Goal: Information Seeking & Learning: Learn about a topic

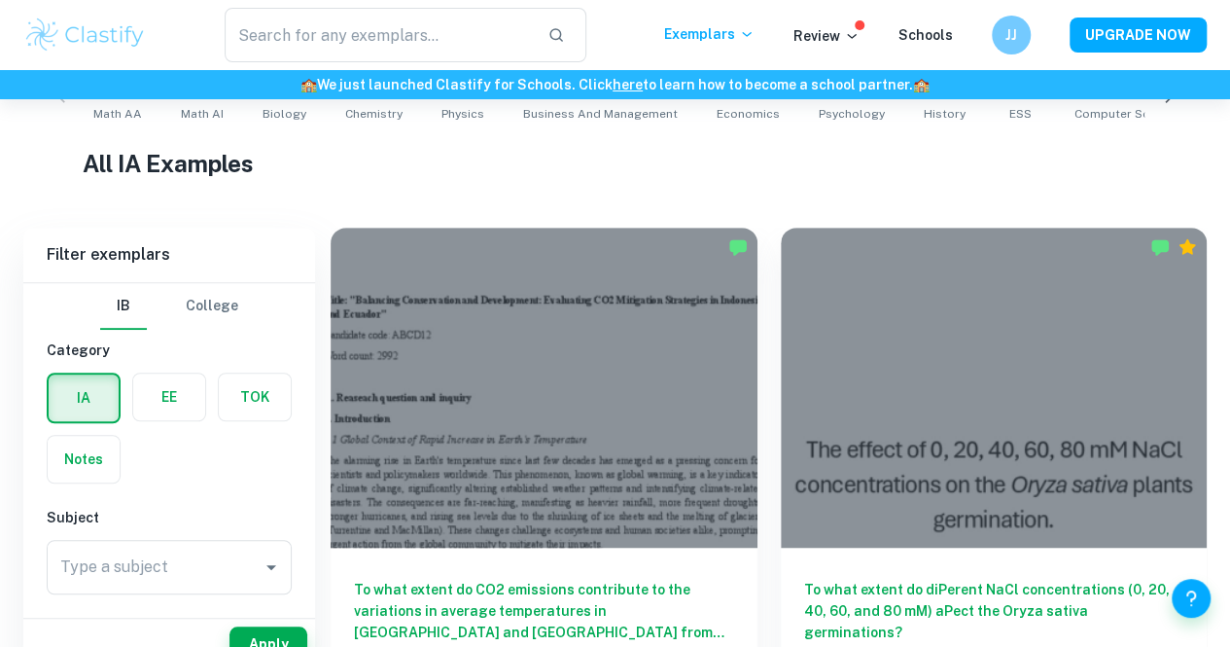
scroll to position [460, 0]
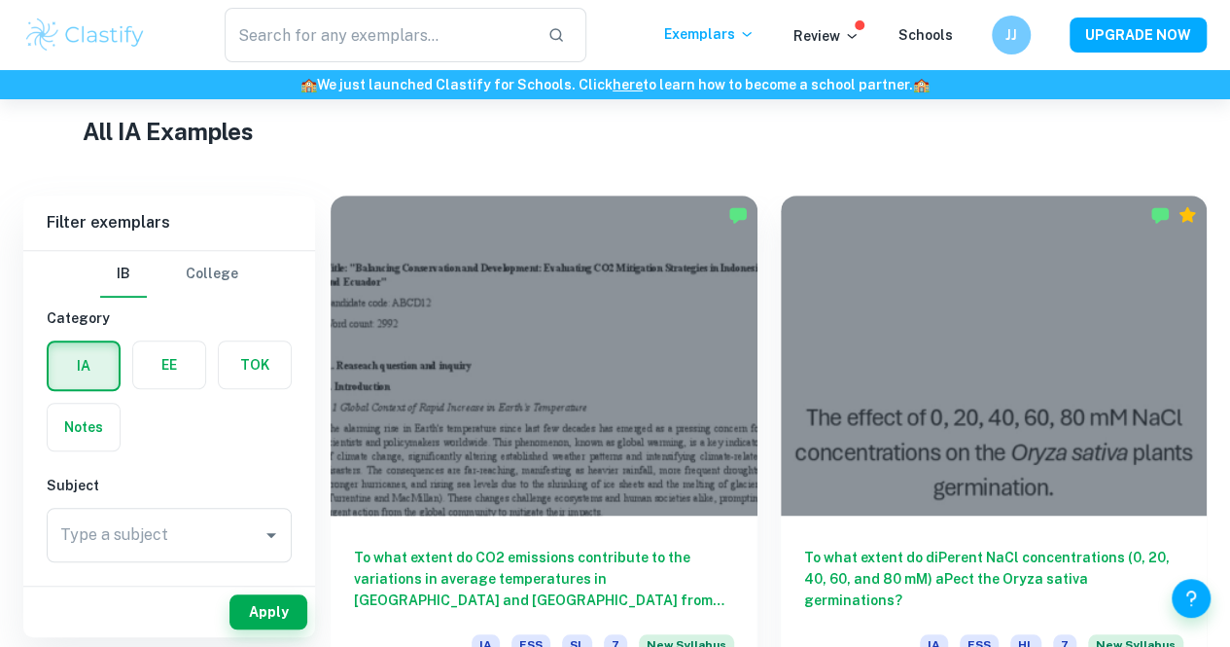
click at [242, 348] on label "button" at bounding box center [255, 364] width 72 height 47
click at [0, 0] on input "radio" at bounding box center [0, 0] width 0 height 0
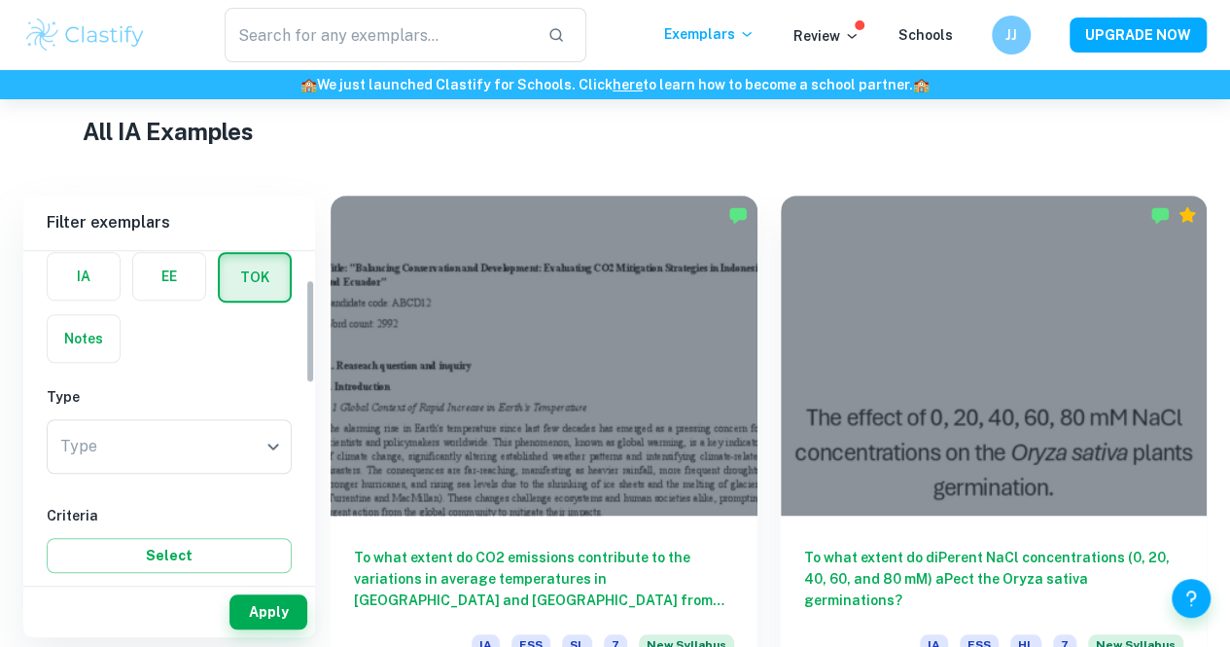
scroll to position [126, 0]
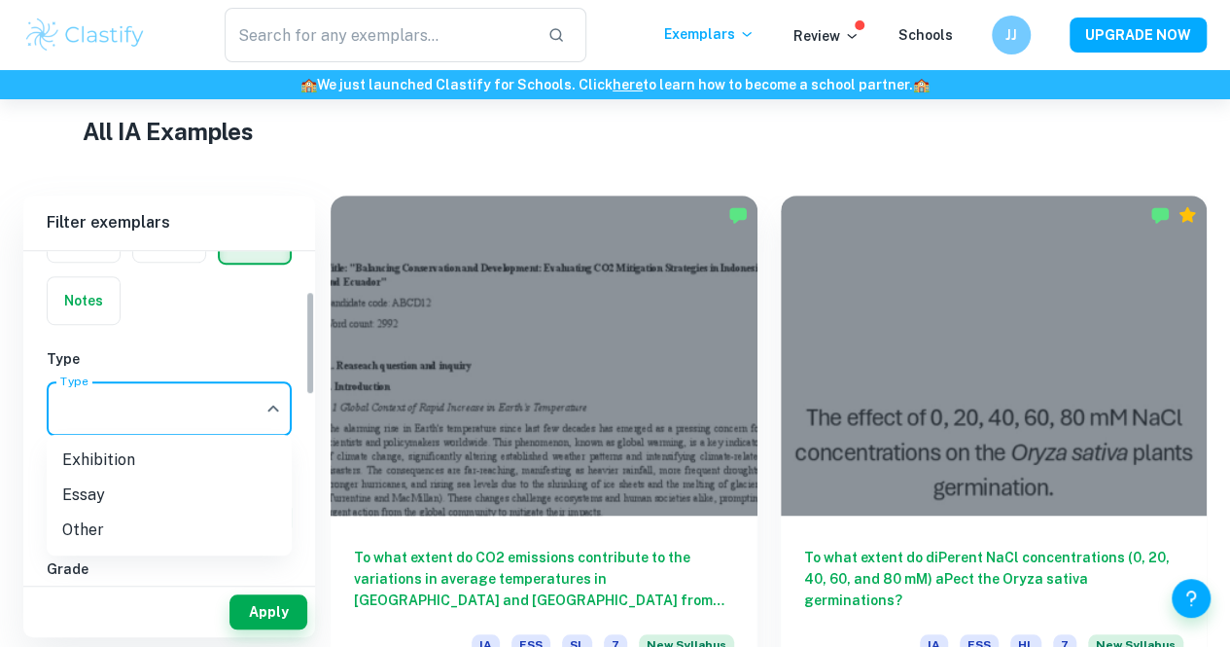
click at [136, 396] on div at bounding box center [615, 323] width 1230 height 647
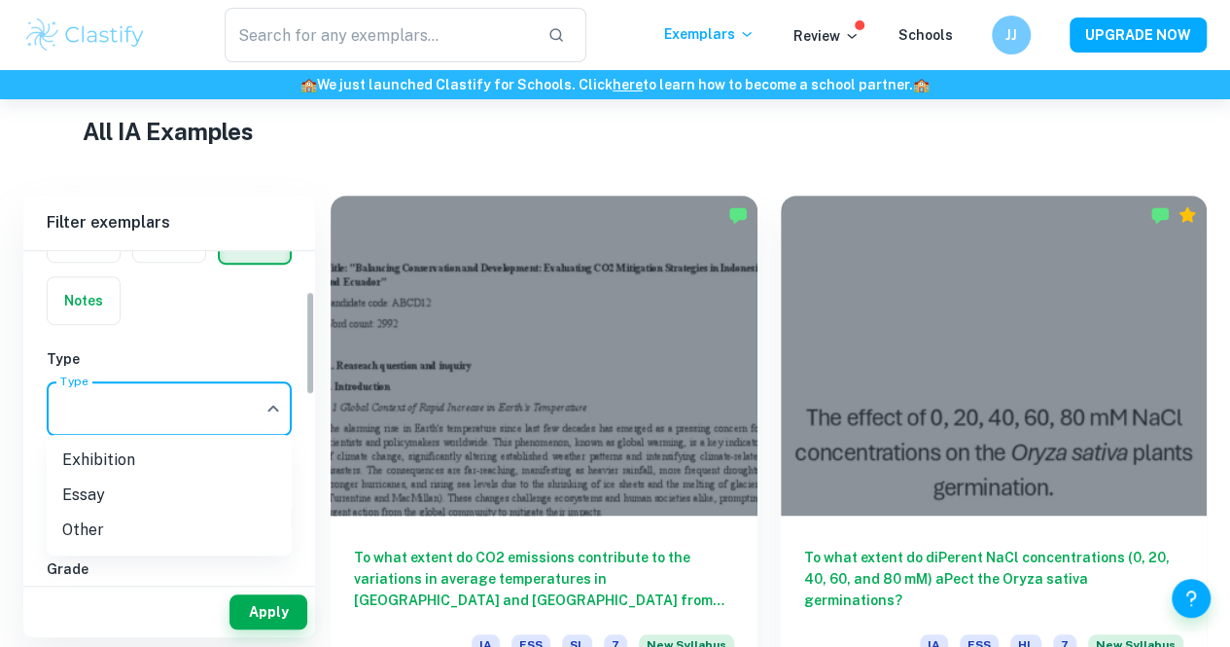
click at [96, 450] on li "Exhibition" at bounding box center [169, 459] width 245 height 35
type input "Exhibition"
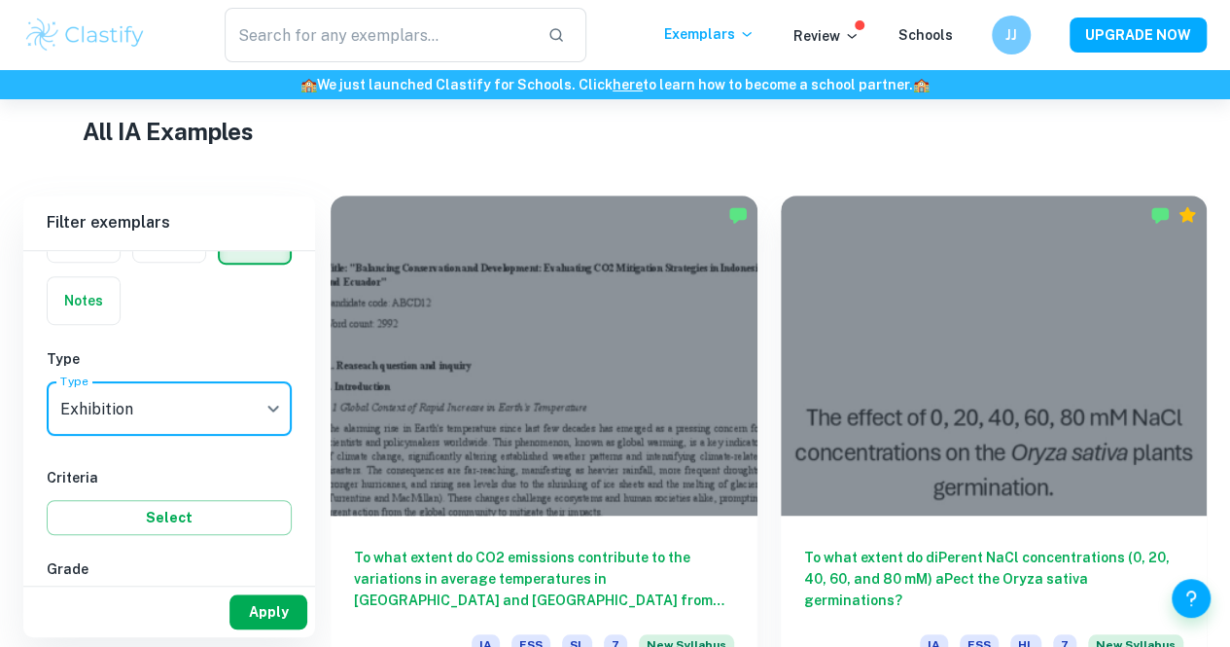
click at [261, 613] on button "Apply" at bounding box center [268, 611] width 78 height 35
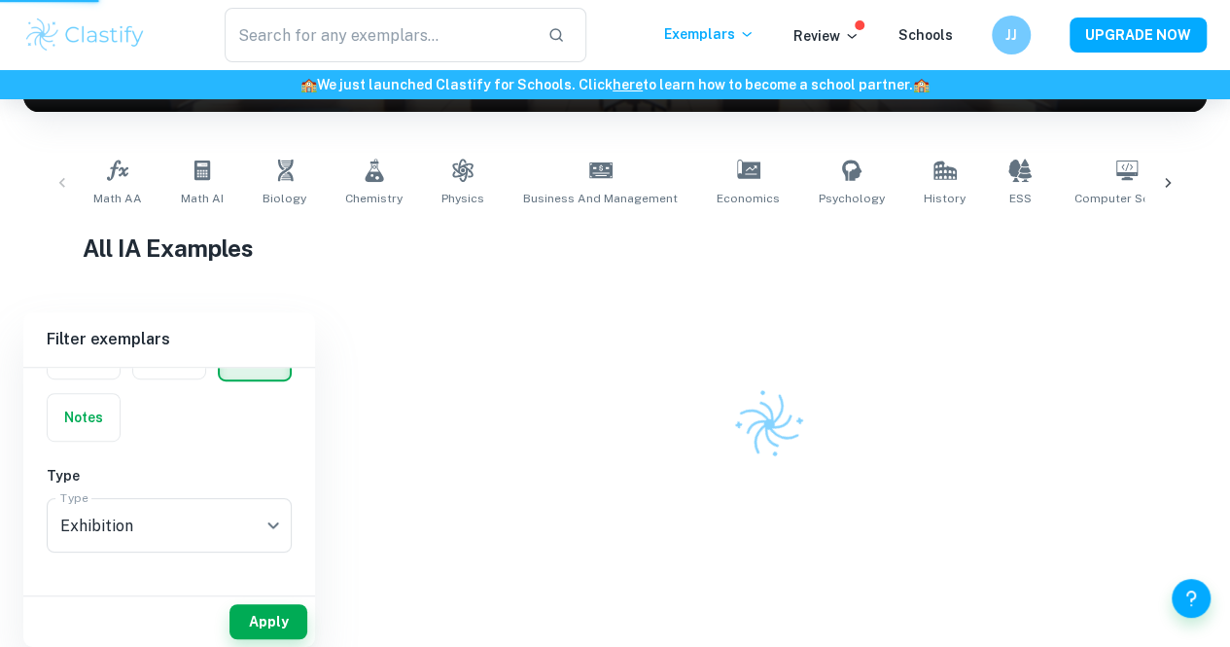
scroll to position [324, 0]
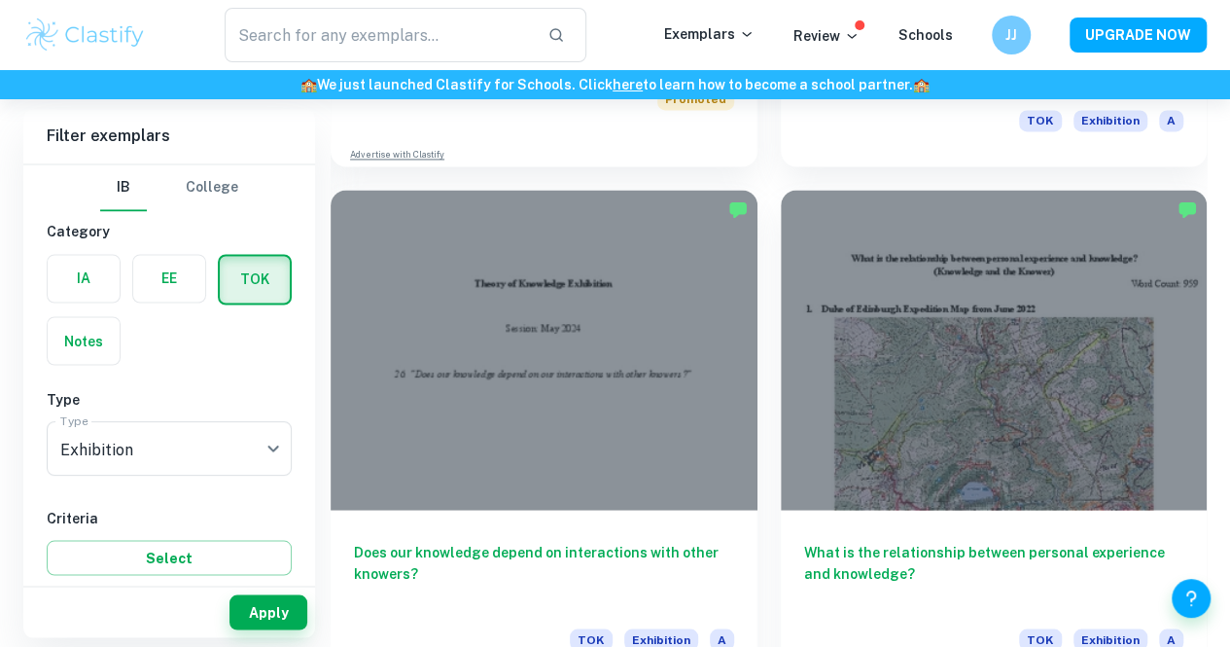
scroll to position [1560, 0]
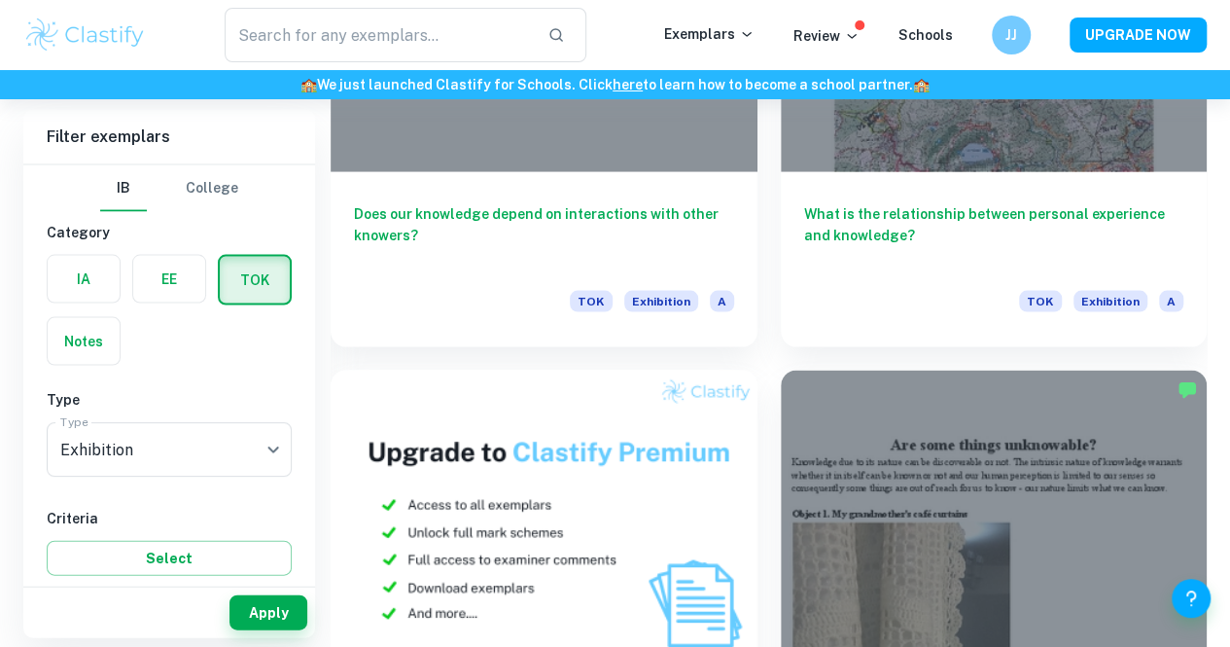
scroll to position [1818, 0]
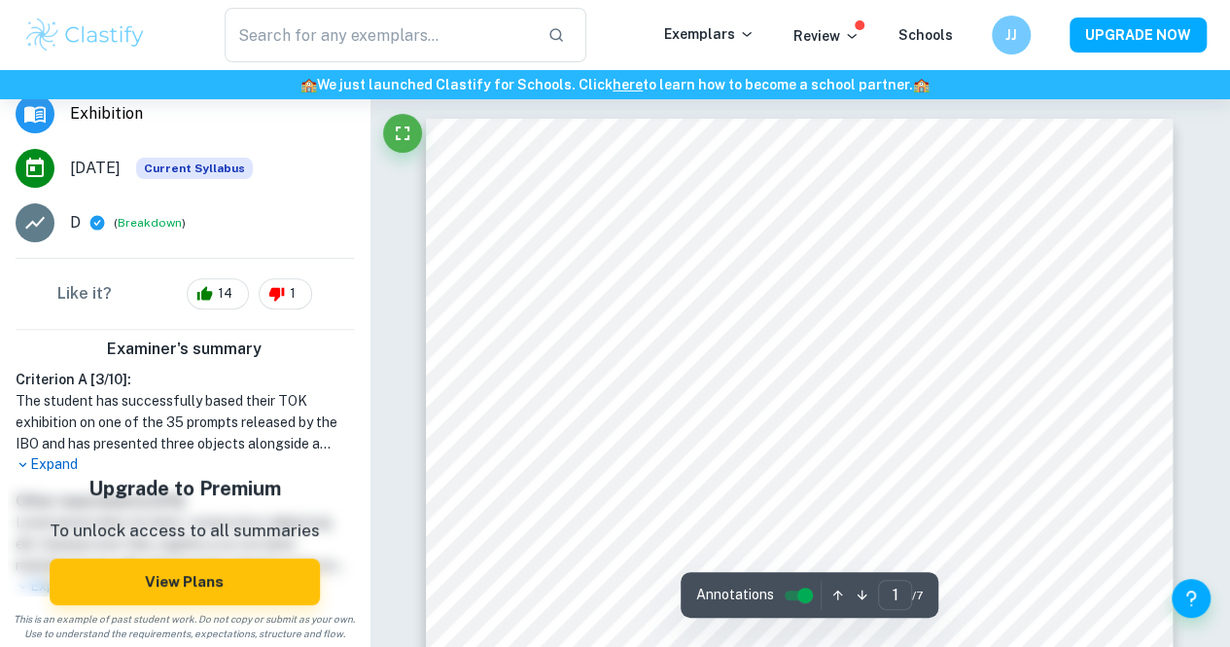
scroll to position [121, 0]
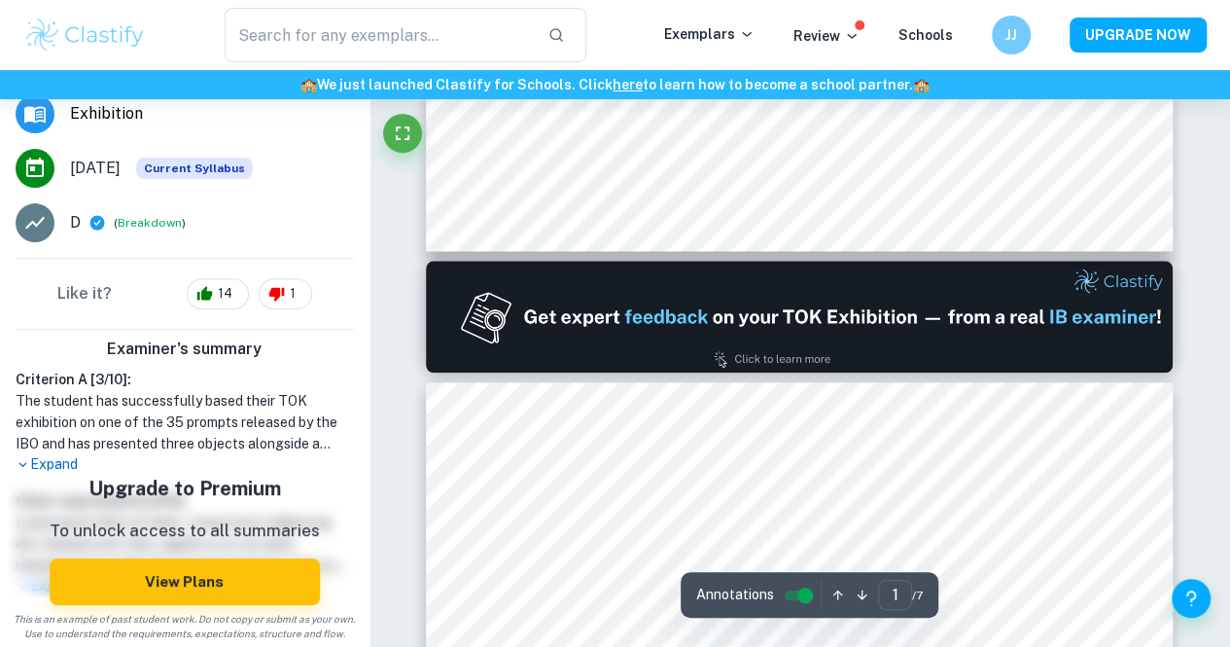
type input "2"
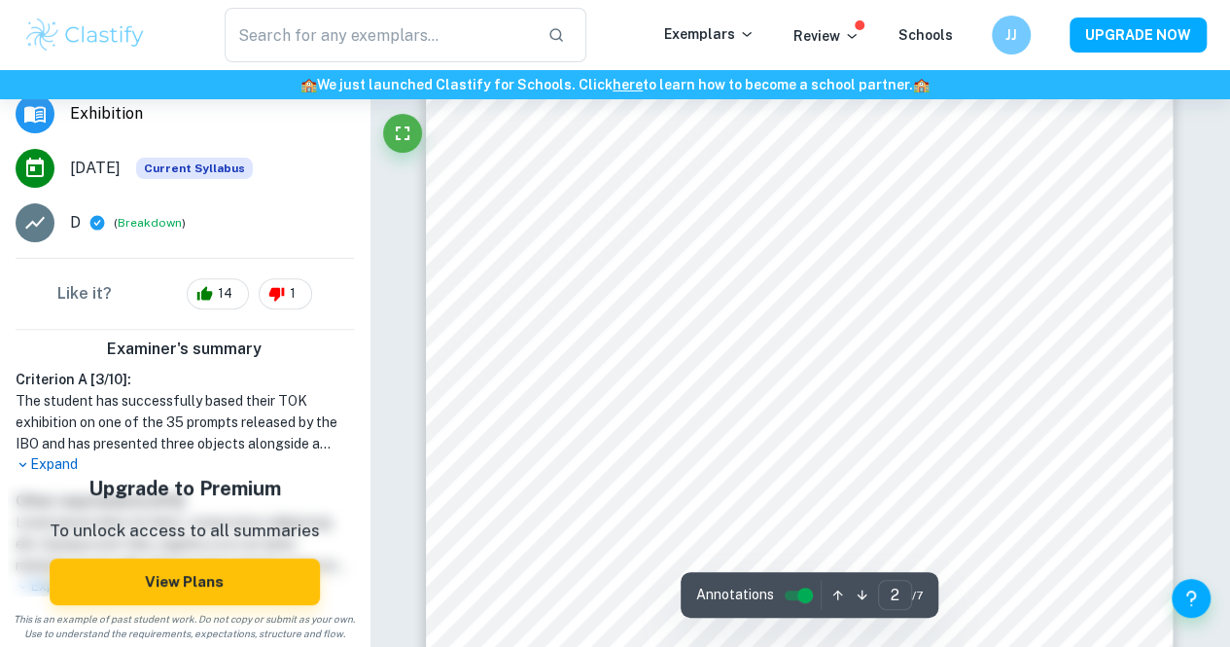
scroll to position [1171, 0]
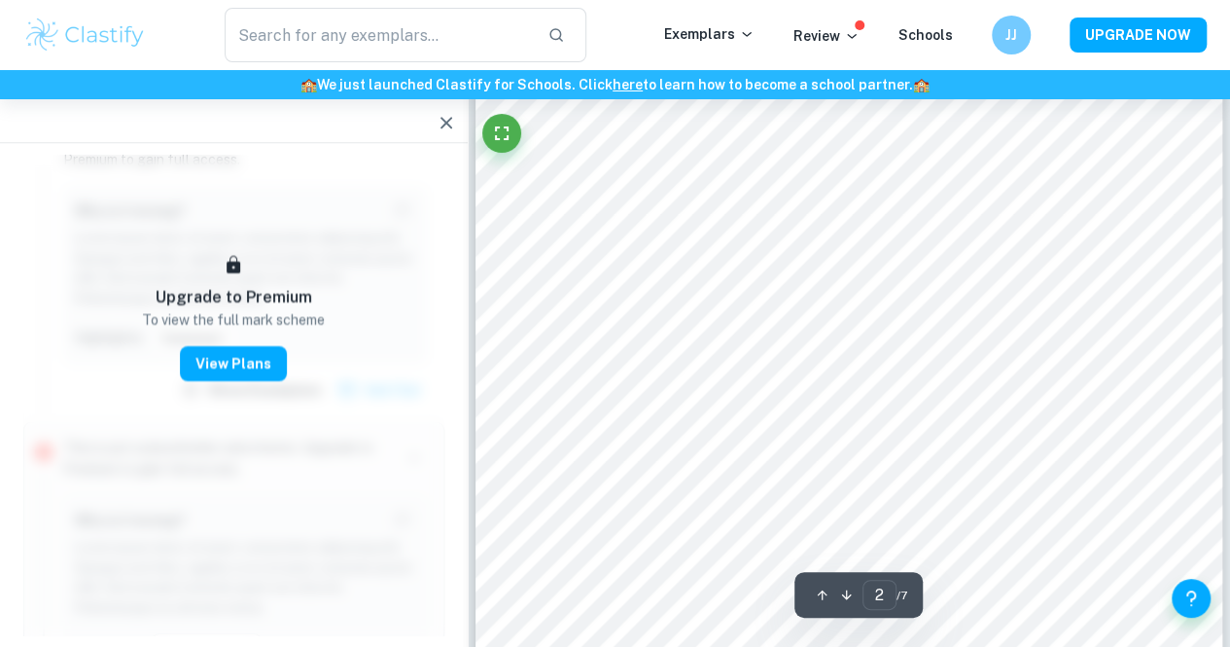
scroll to position [1239, 0]
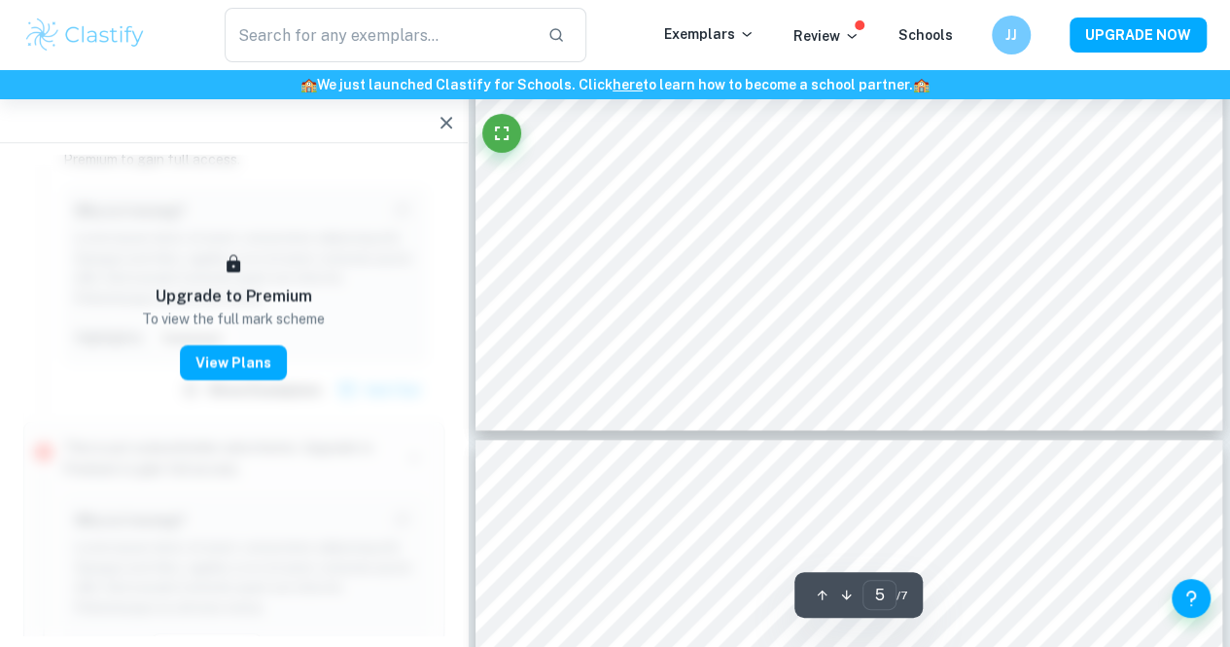
type input "6"
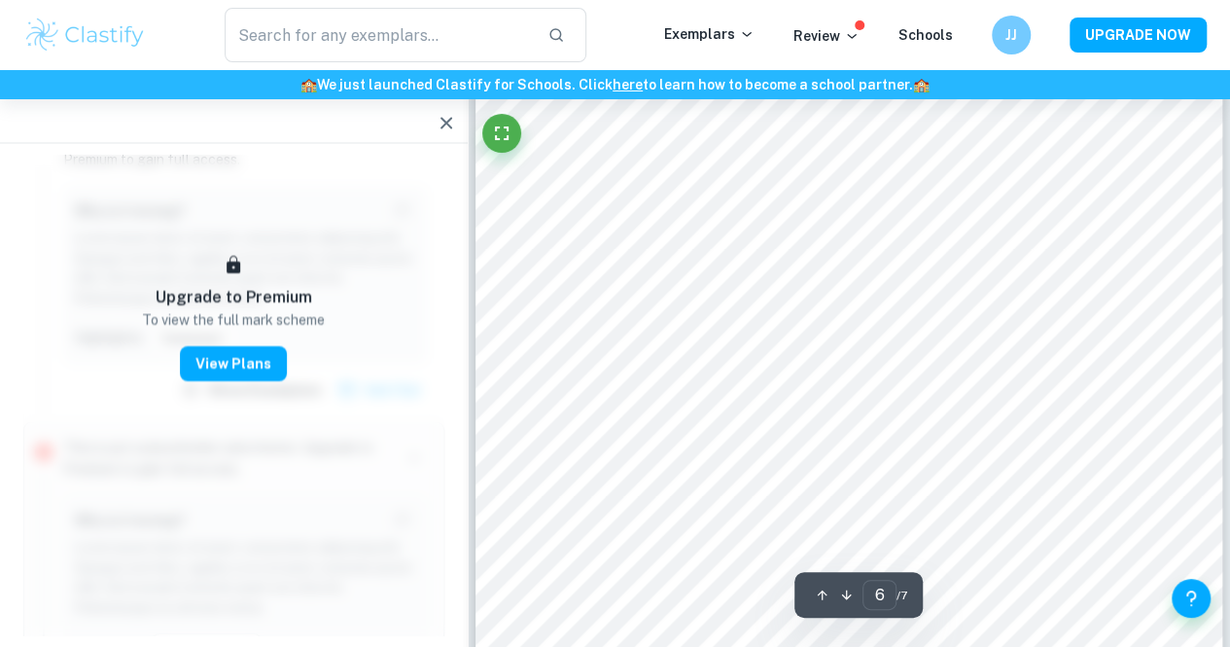
click at [445, 123] on icon "button" at bounding box center [446, 123] width 12 height 12
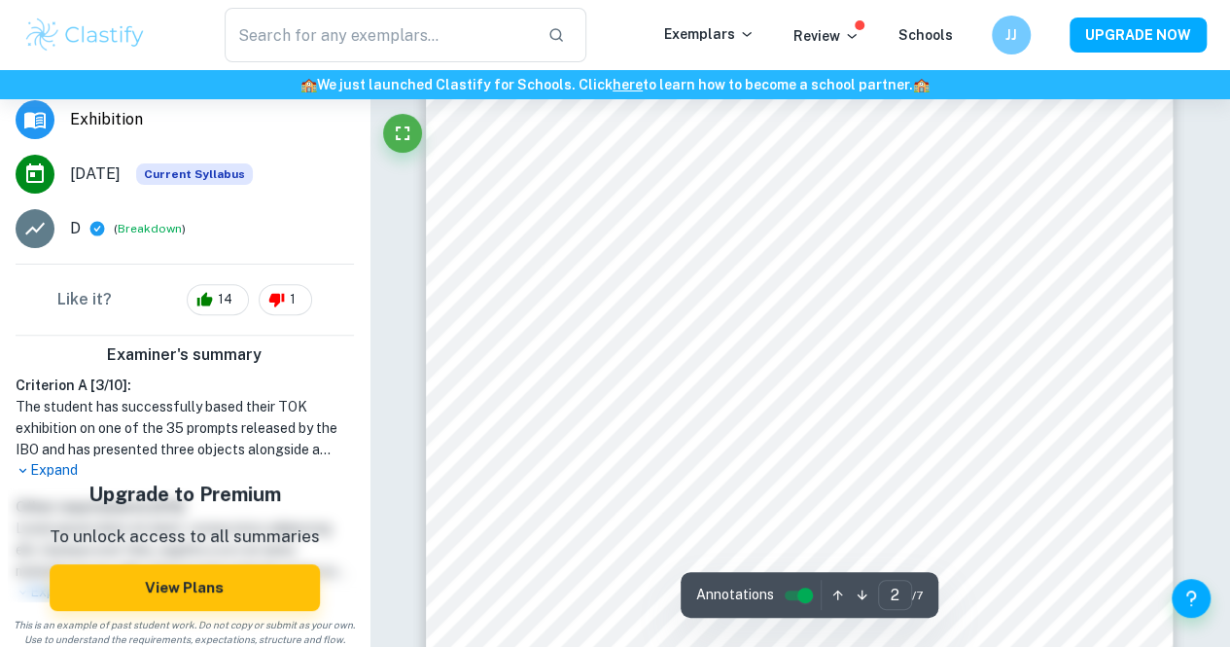
scroll to position [292, 0]
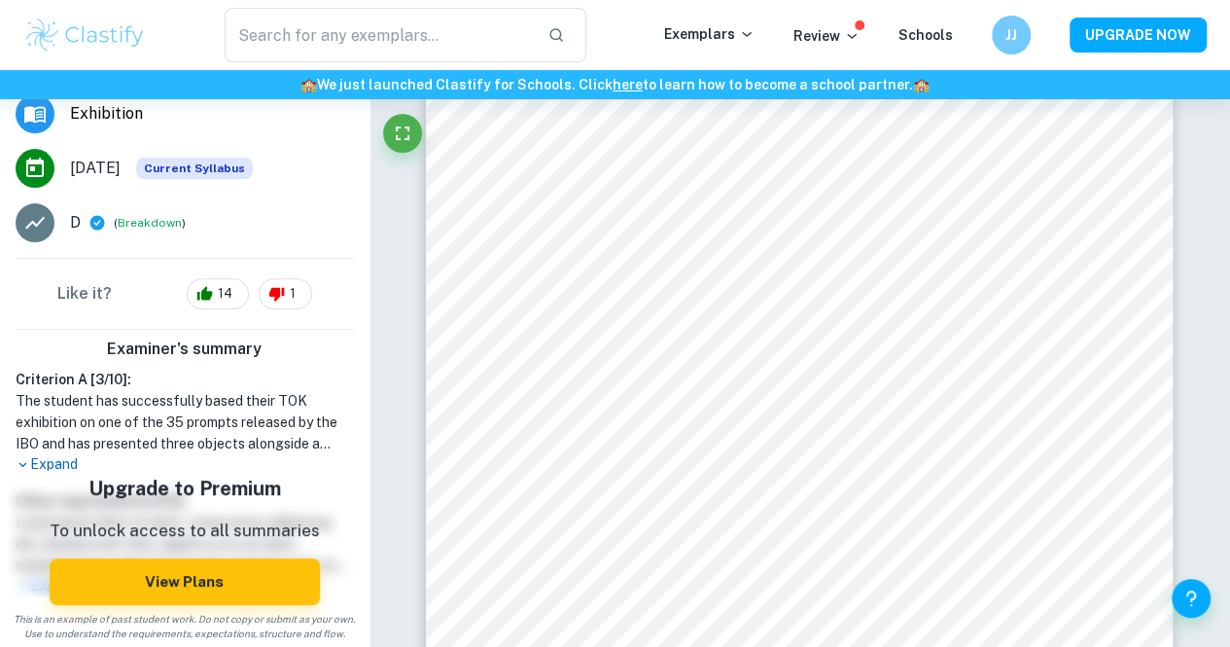
click at [60, 464] on p "Expand" at bounding box center [185, 464] width 338 height 20
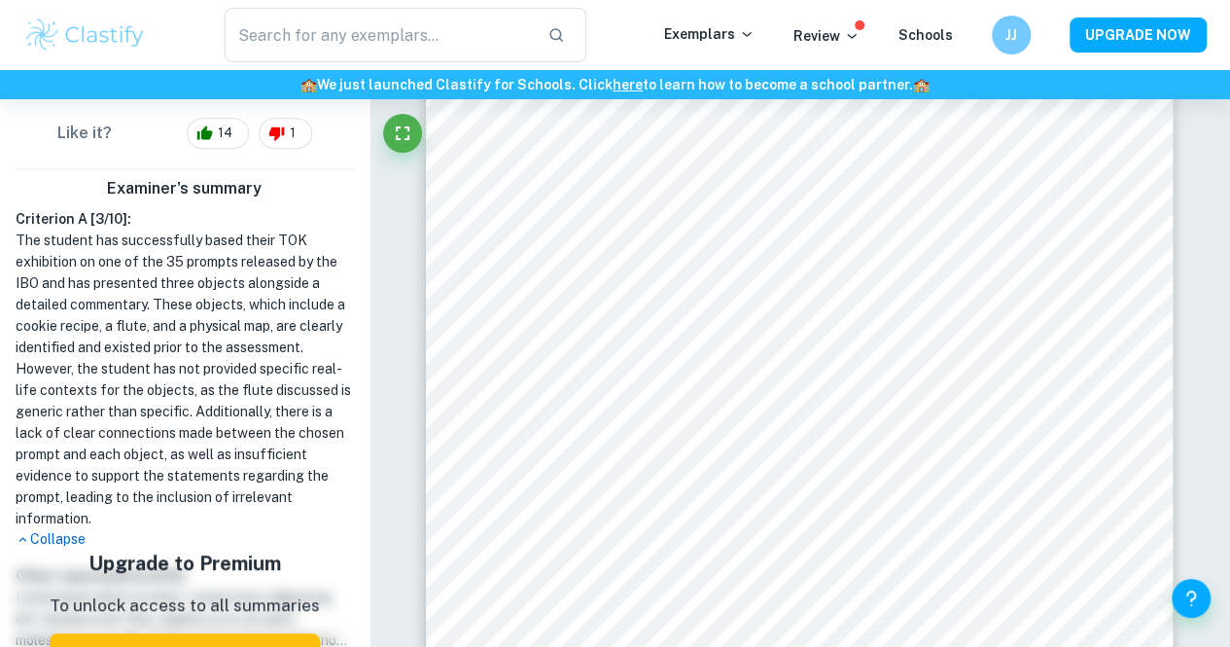
scroll to position [453, 0]
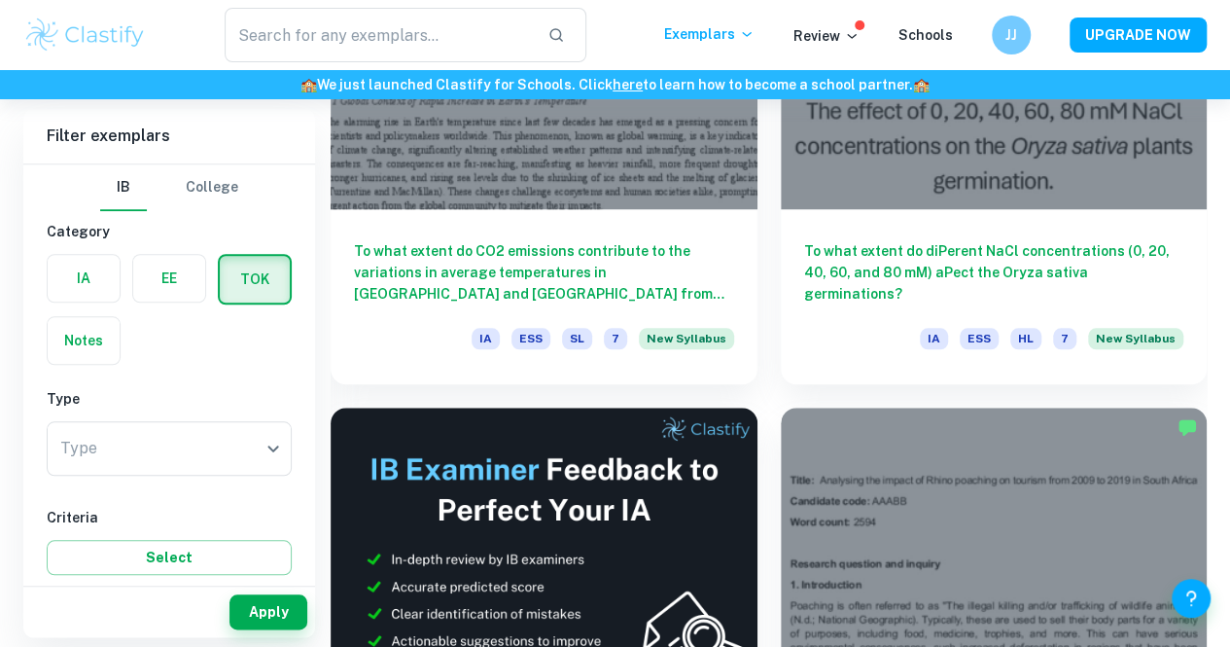
scroll to position [767, 0]
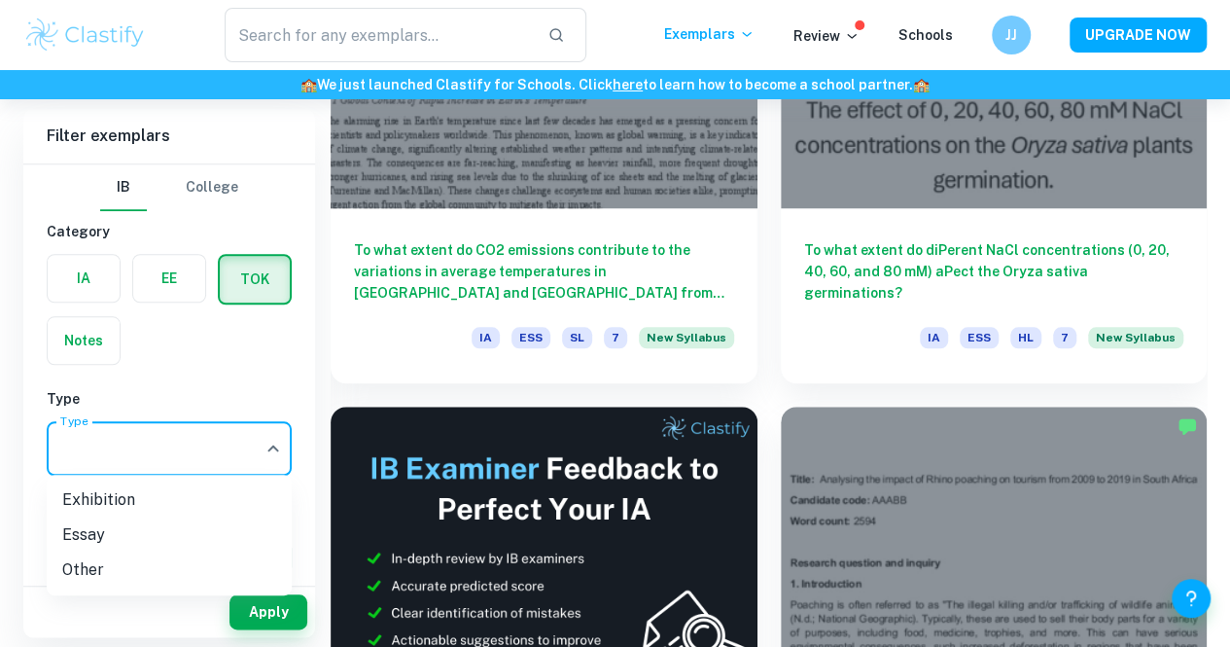
click at [220, 485] on li "Exhibition" at bounding box center [169, 499] width 245 height 35
type input "Exhibition"
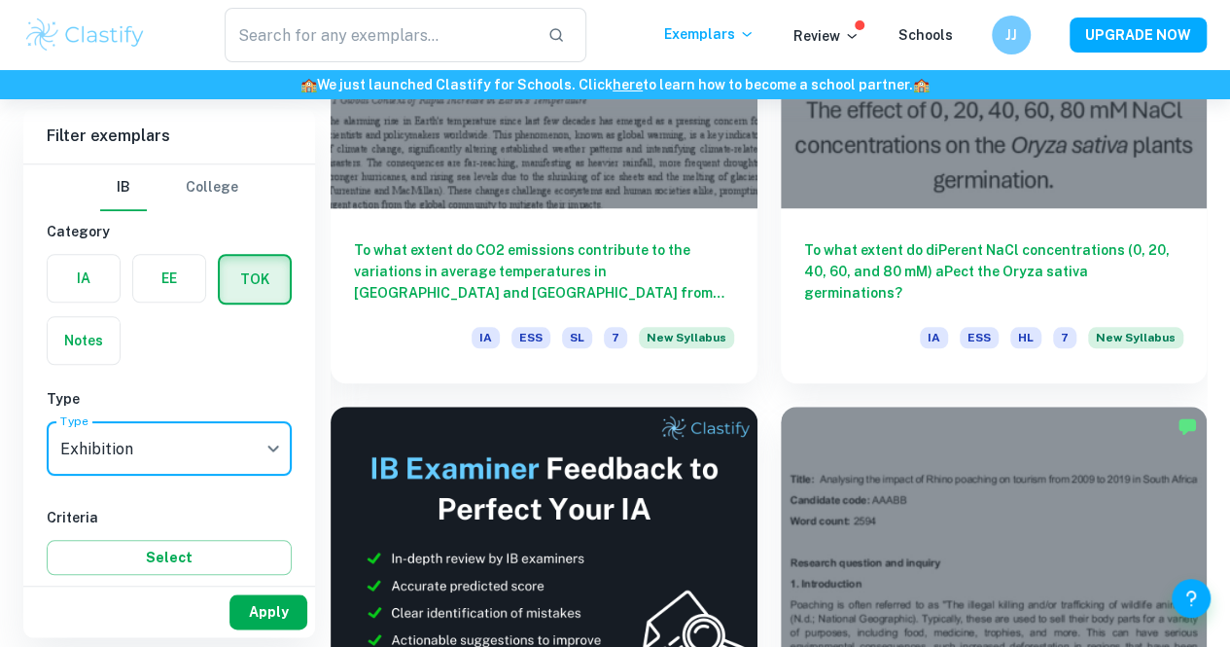
click at [278, 618] on button "Apply" at bounding box center [268, 611] width 78 height 35
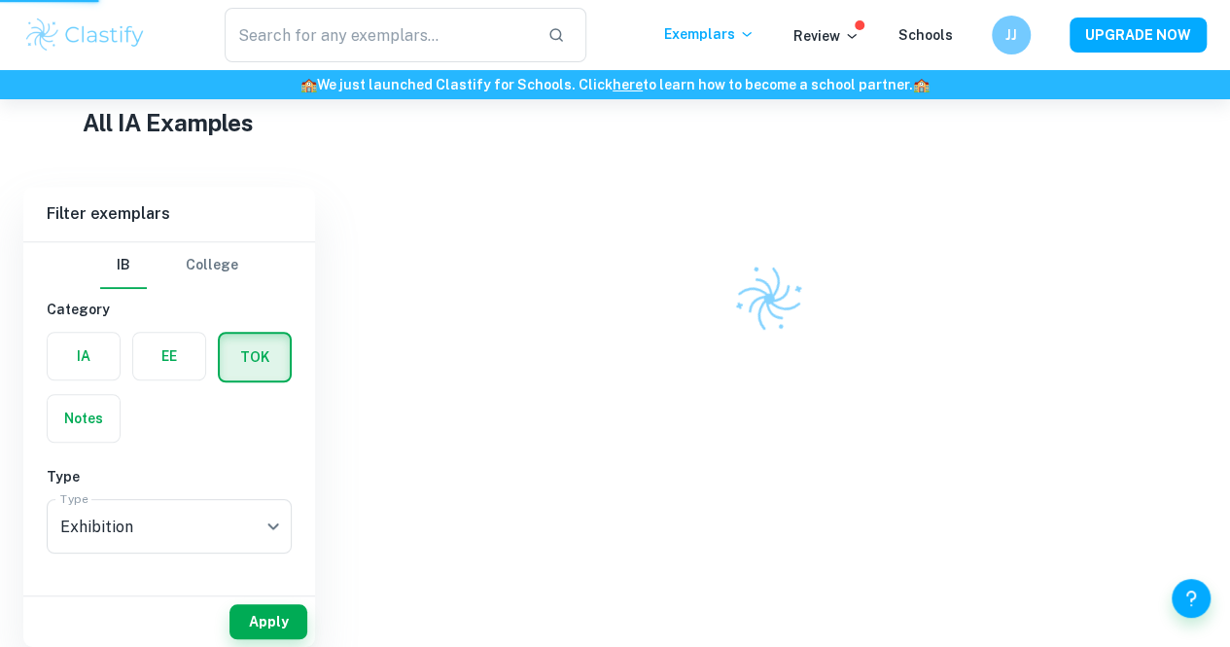
scroll to position [0, 0]
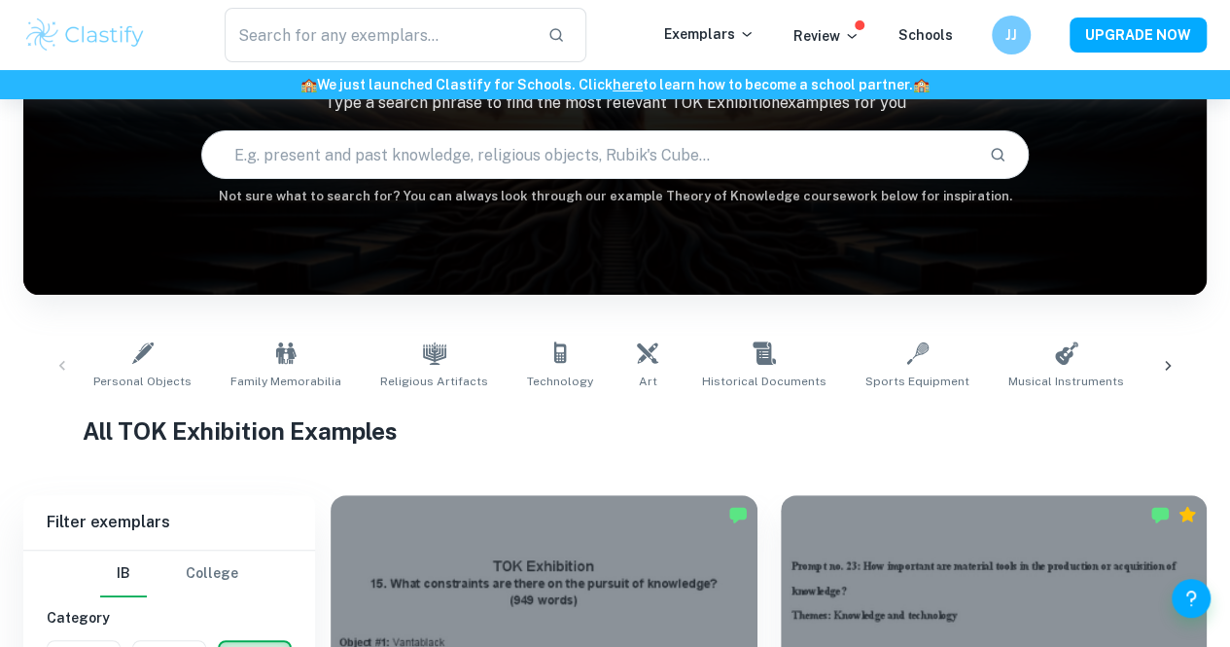
scroll to position [147, 0]
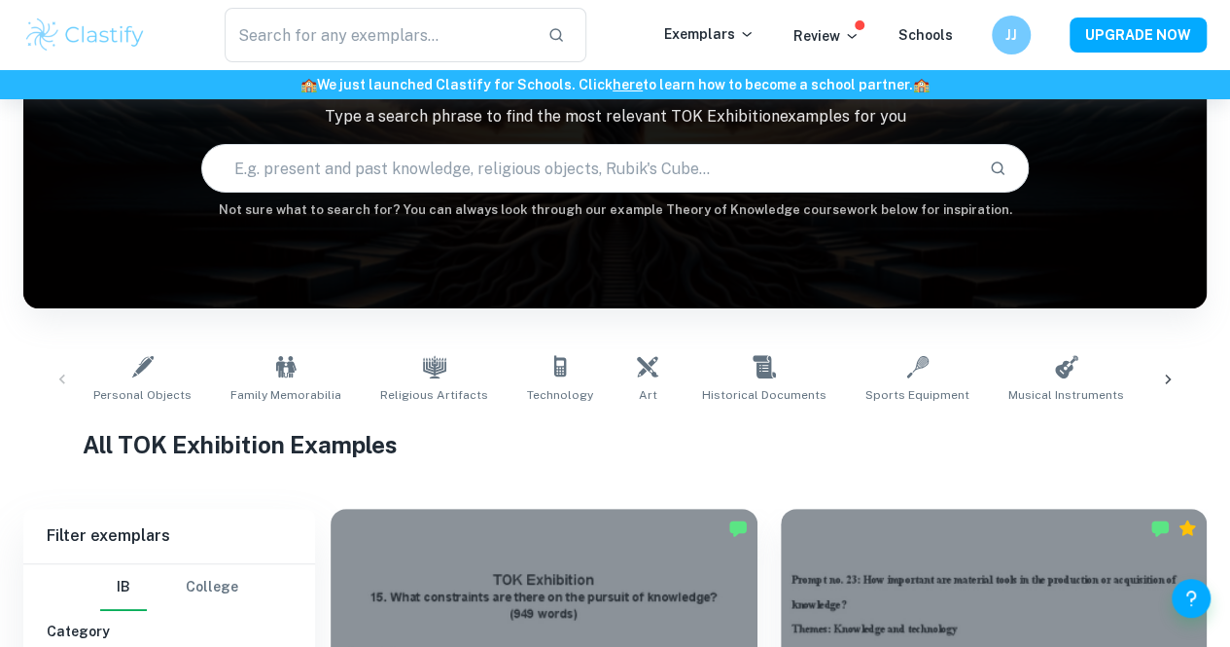
click at [597, 176] on input "text" at bounding box center [588, 168] width 772 height 54
type input "knowledge, opinion"
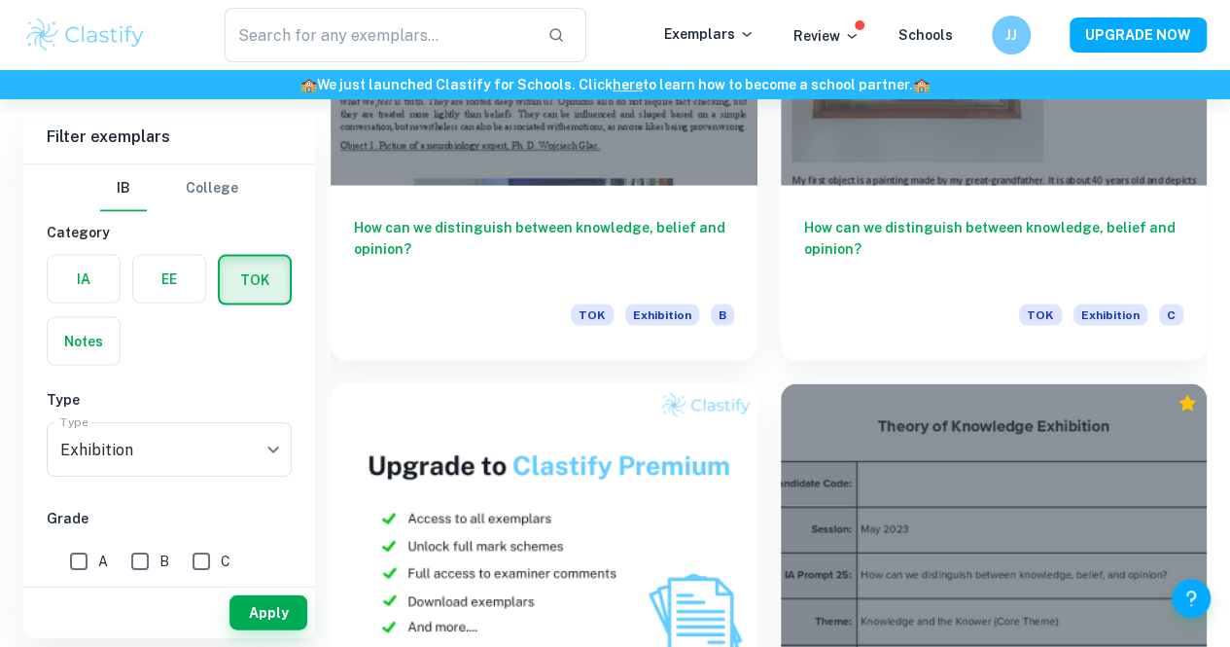
scroll to position [1740, 0]
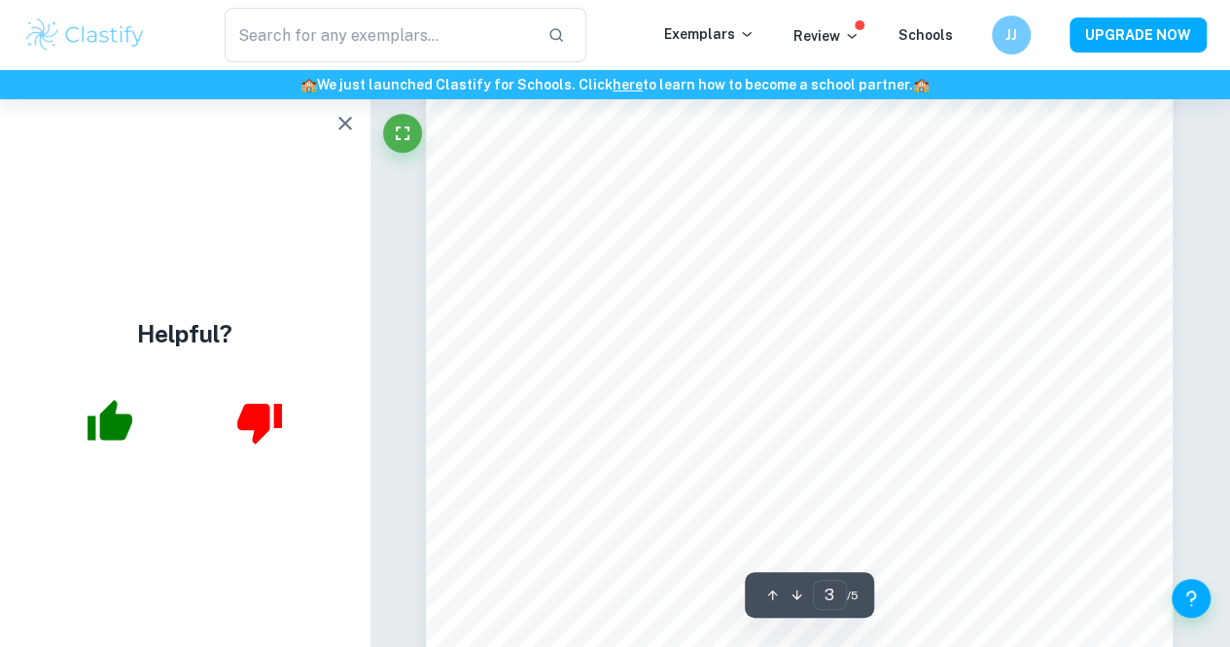
scroll to position [2542, 0]
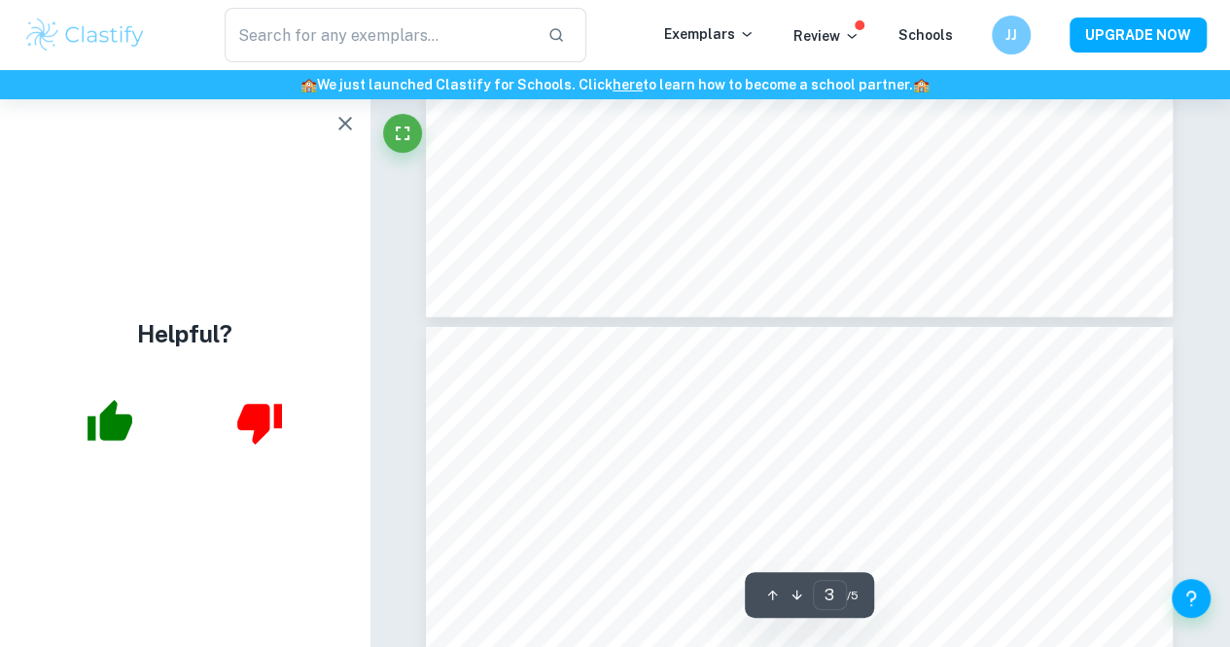
type input "4"
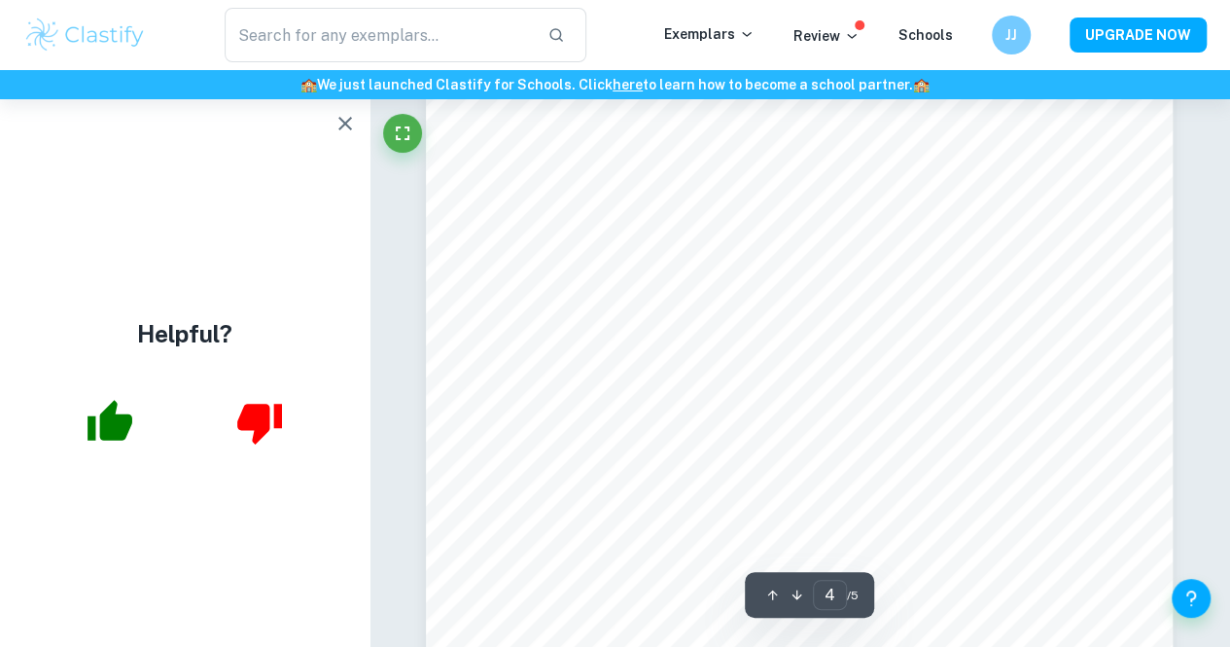
scroll to position [3690, 0]
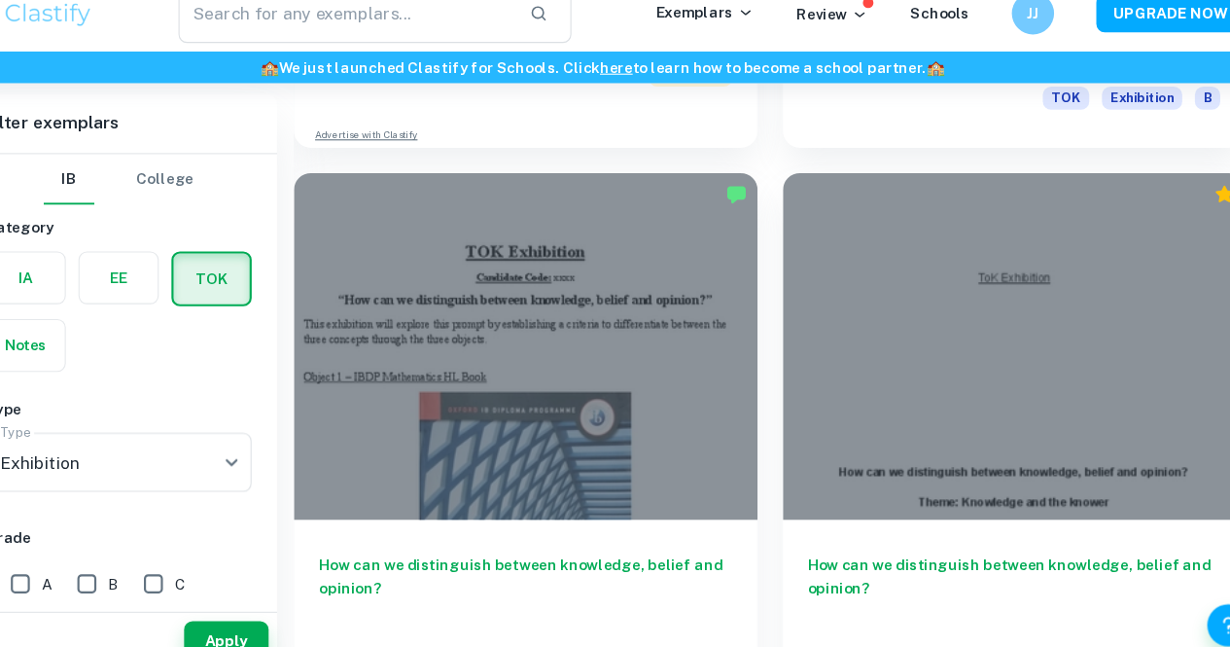
scroll to position [2546, 0]
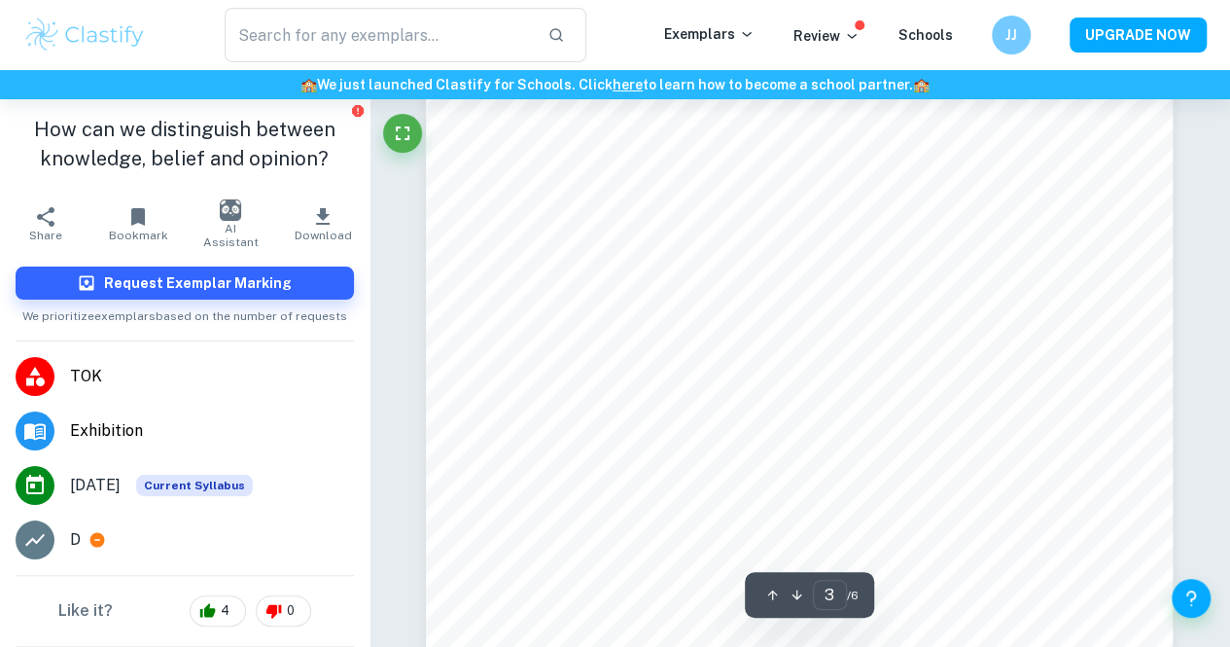
scroll to position [2868, 0]
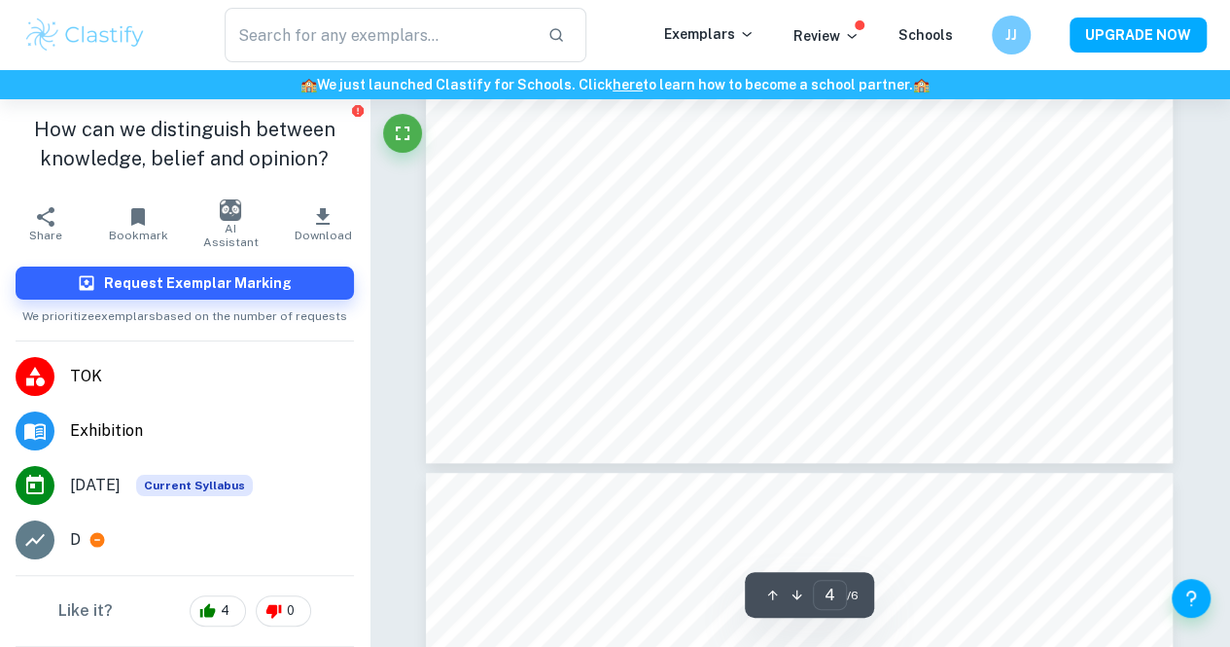
type input "5"
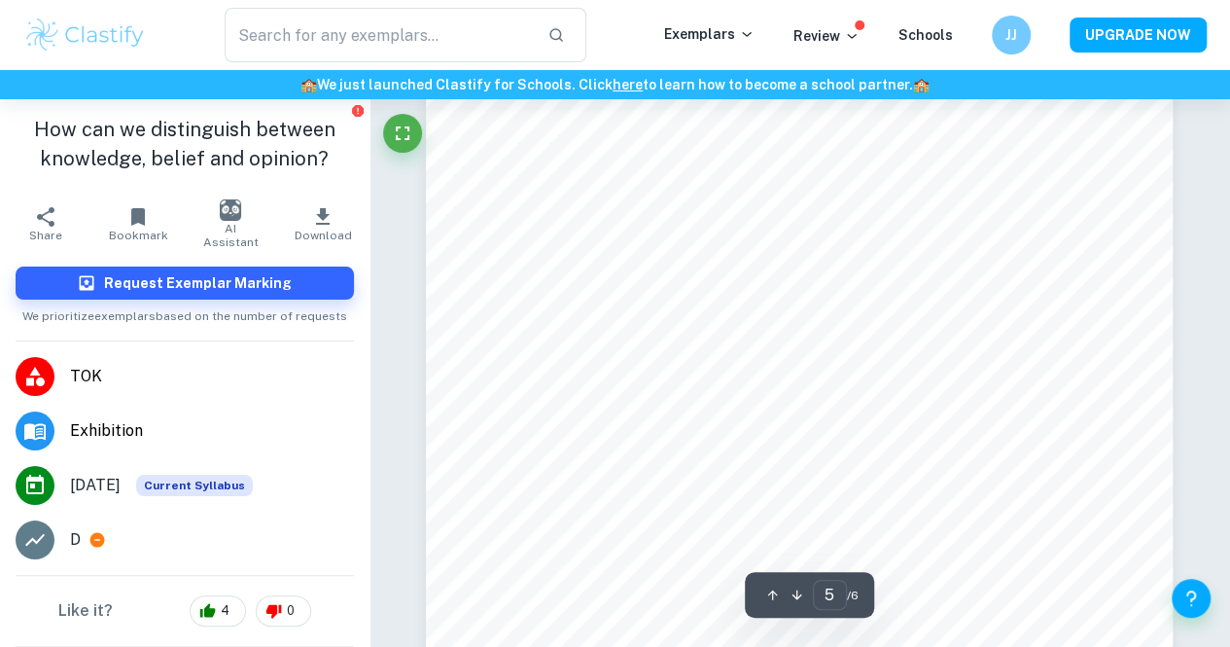
scroll to position [4773, 0]
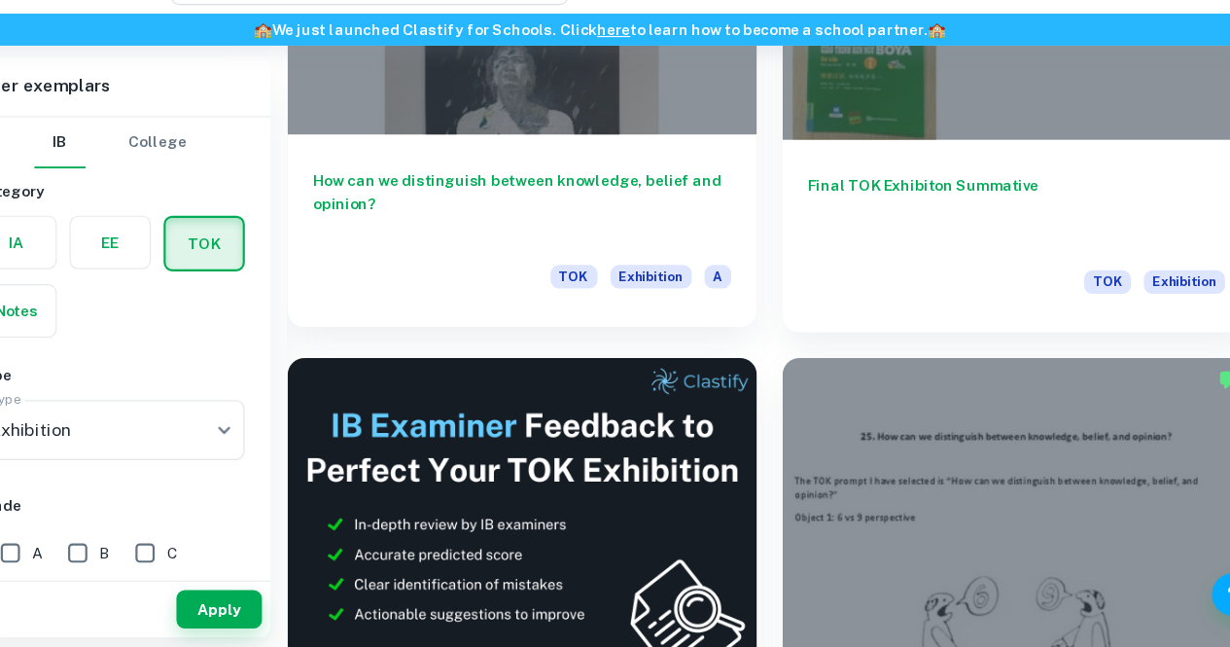
scroll to position [790, 0]
click at [515, 234] on div "How can we distinguish between knowledge, belief and opinion? TOK Exhibition A" at bounding box center [544, 266] width 427 height 175
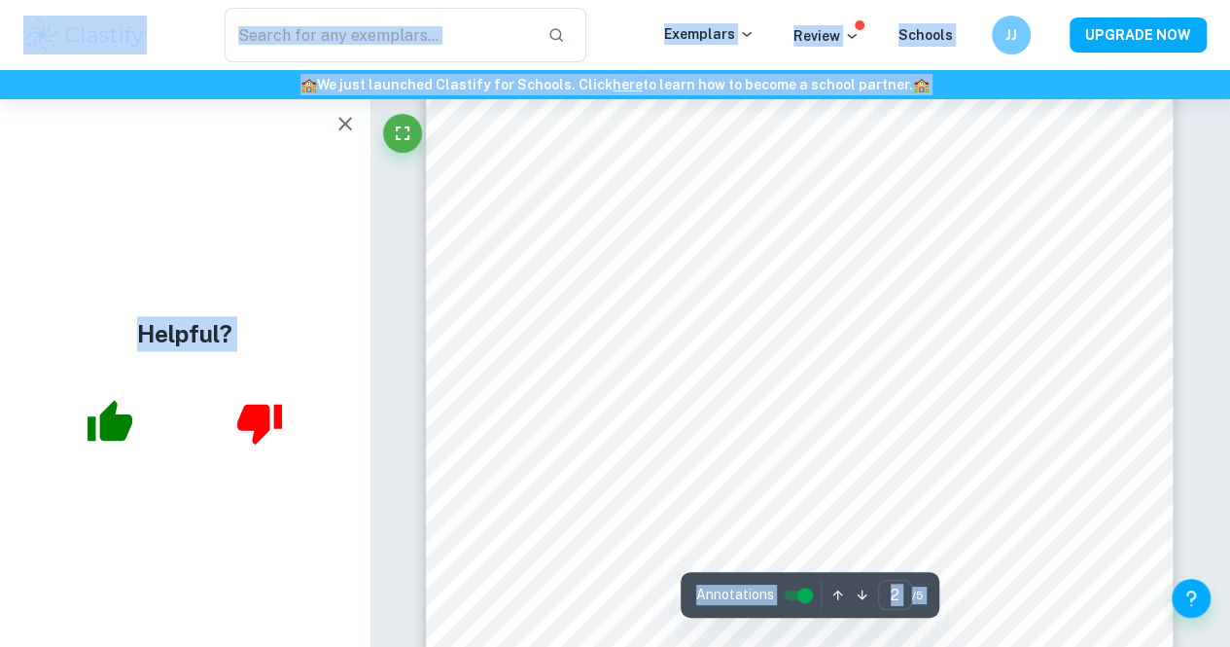
scroll to position [1131, 0]
click at [1009, 83] on h6 "🏫 We just launched Clastify for Schools. Click here to learn how to become a sc…" at bounding box center [615, 84] width 1222 height 21
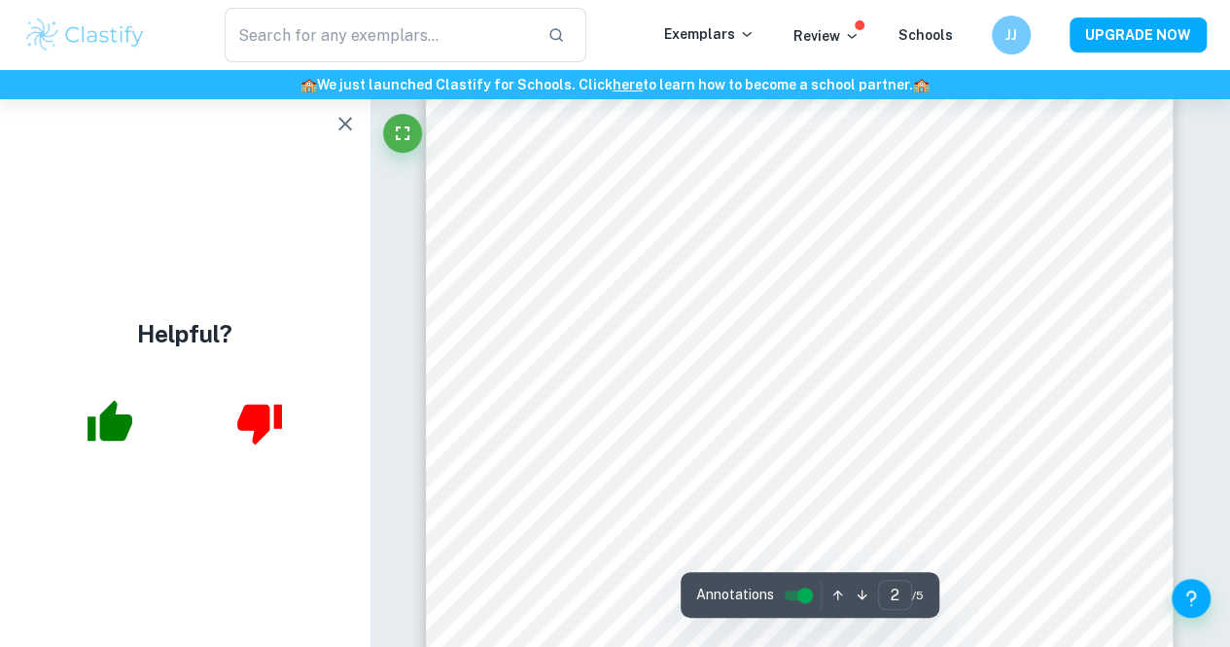
type input "1"
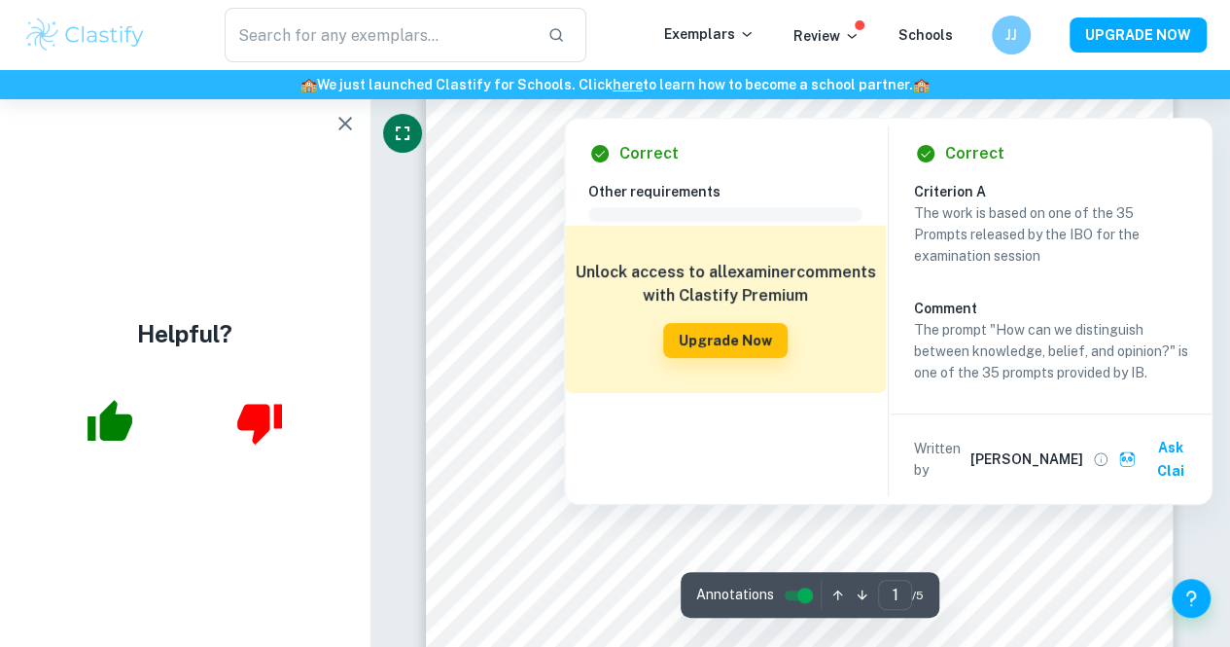
scroll to position [168, 0]
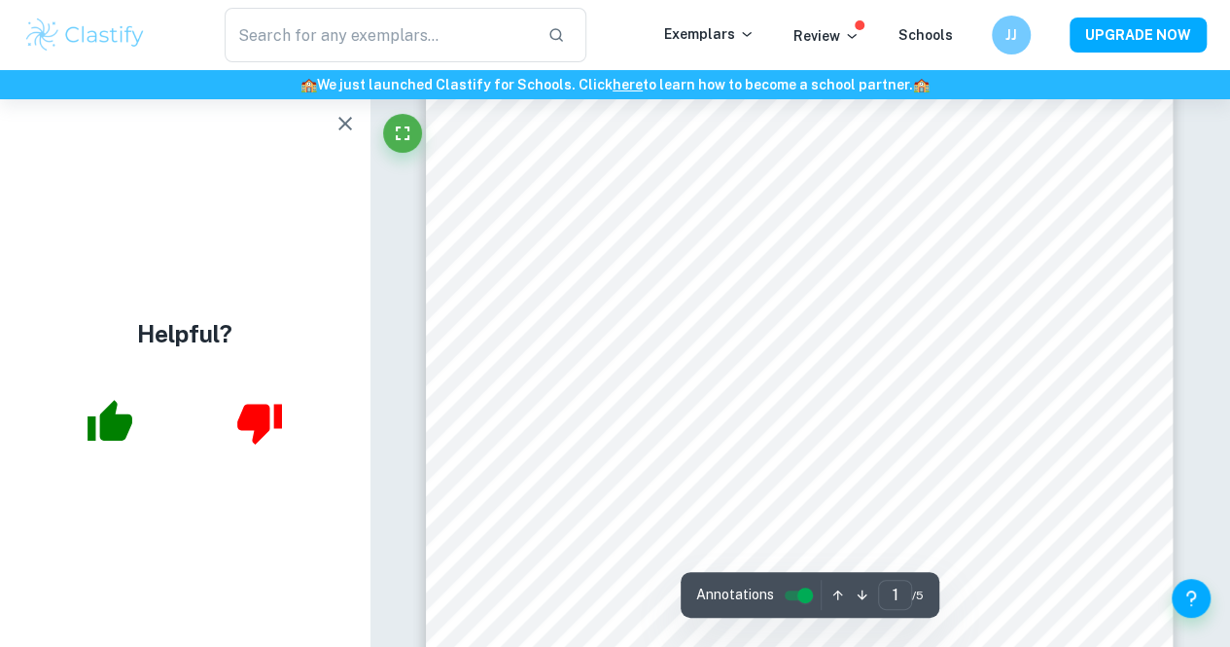
click at [354, 127] on icon "button" at bounding box center [344, 123] width 23 height 23
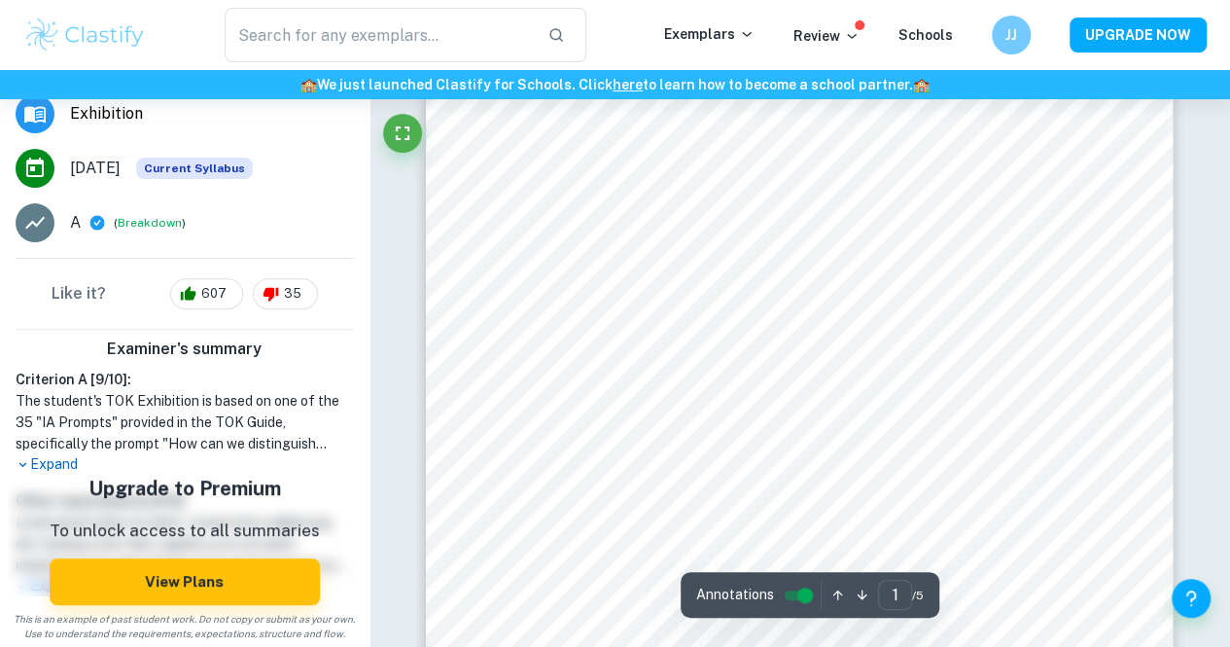
scroll to position [428, 0]
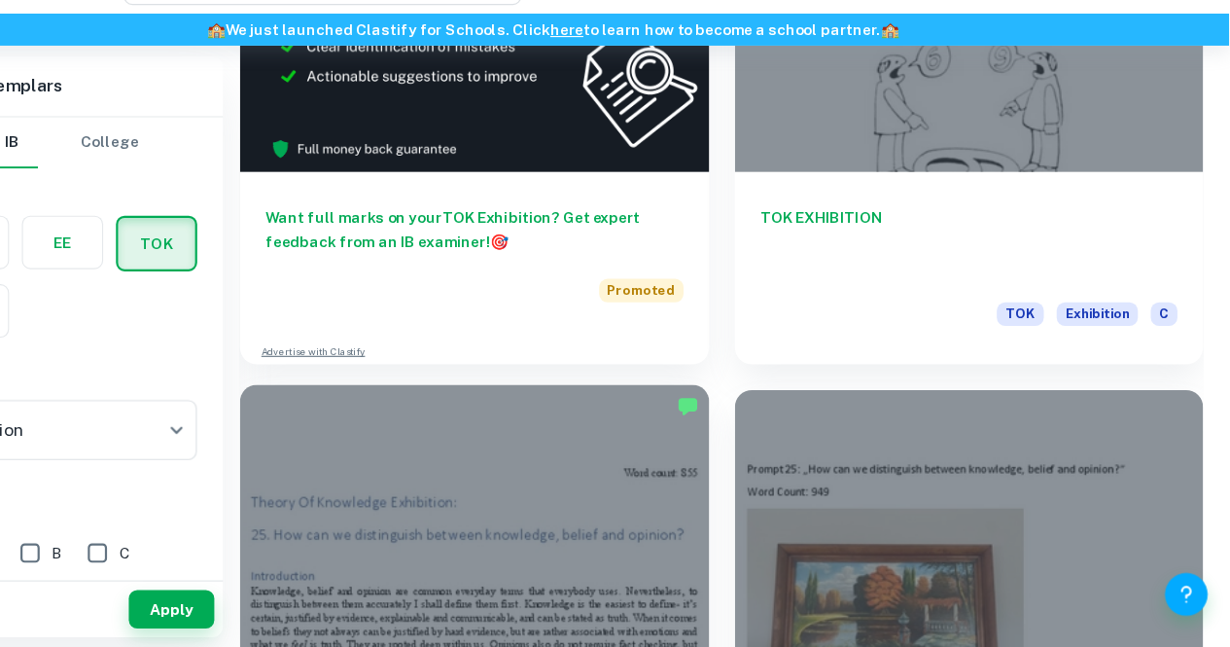
scroll to position [1282, 0]
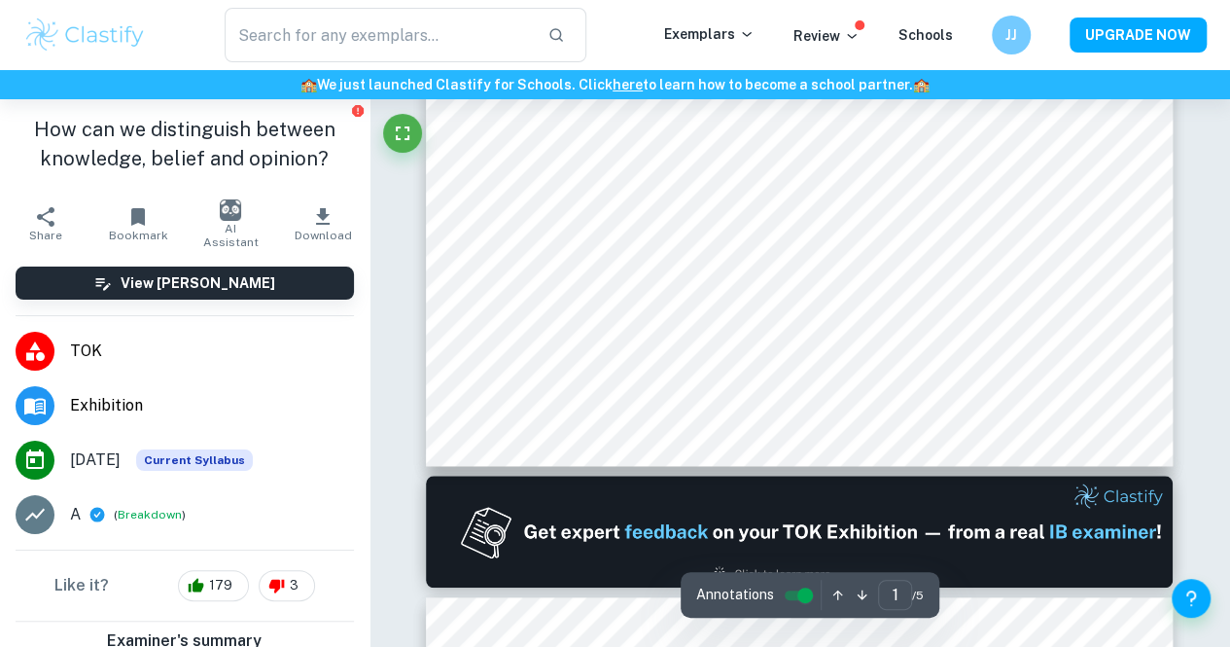
scroll to position [609, 0]
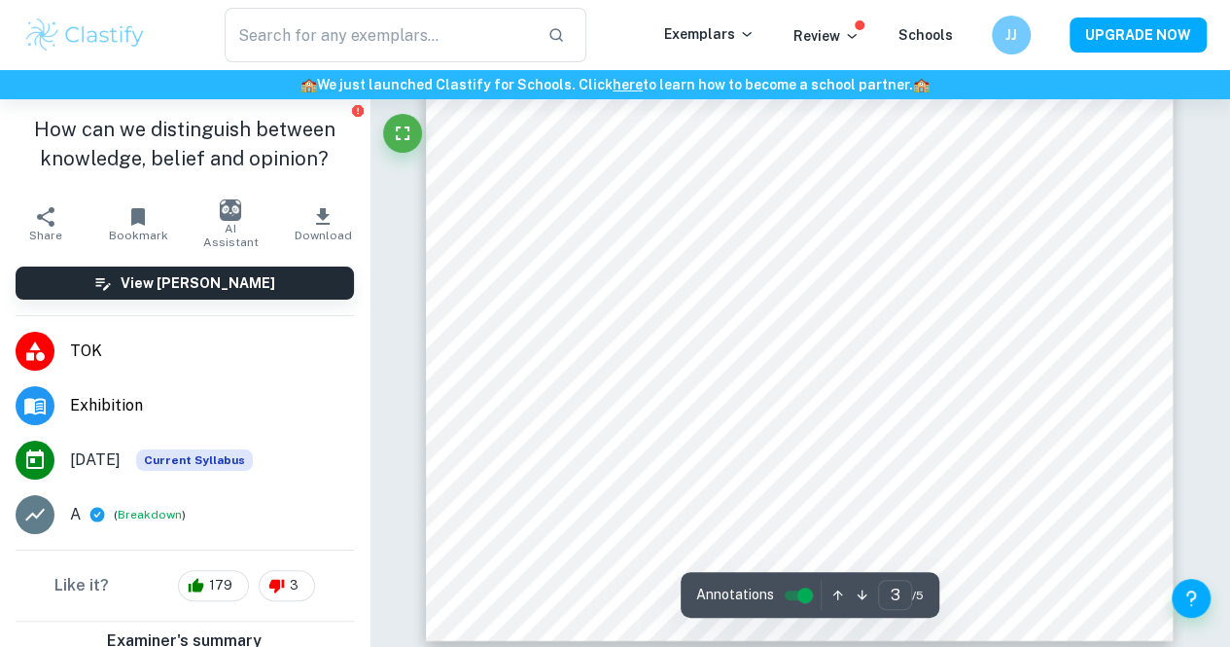
scroll to position [2640, 0]
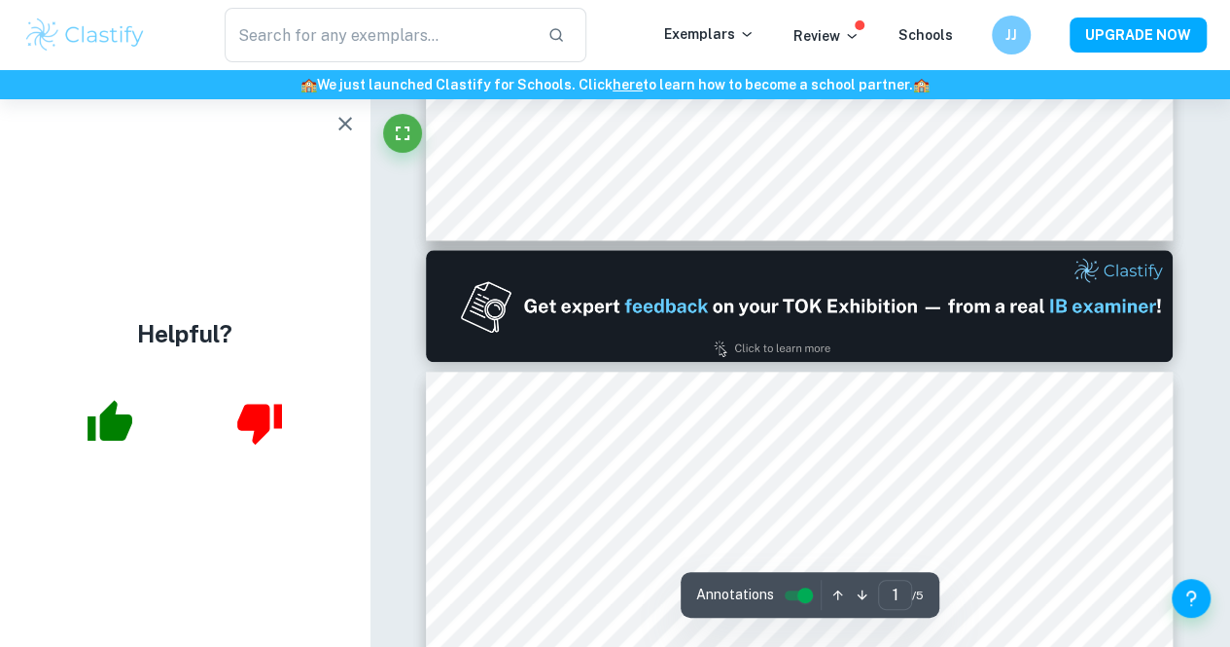
type input "2"
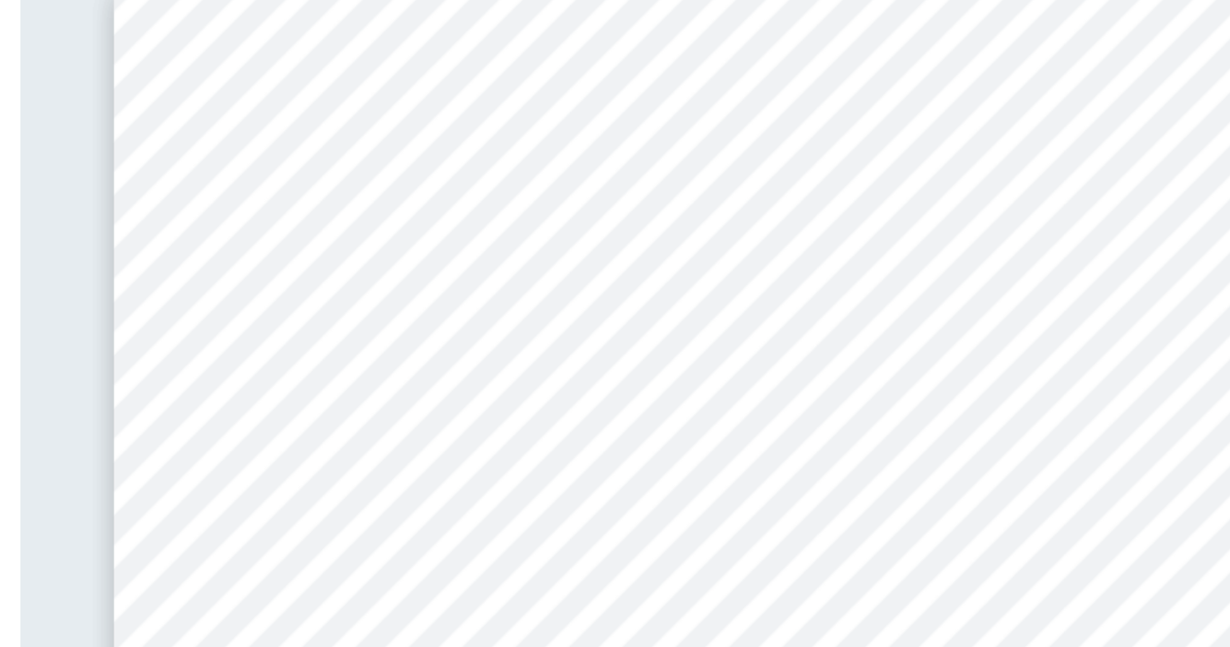
scroll to position [1033, 0]
